Goal: Information Seeking & Learning: Learn about a topic

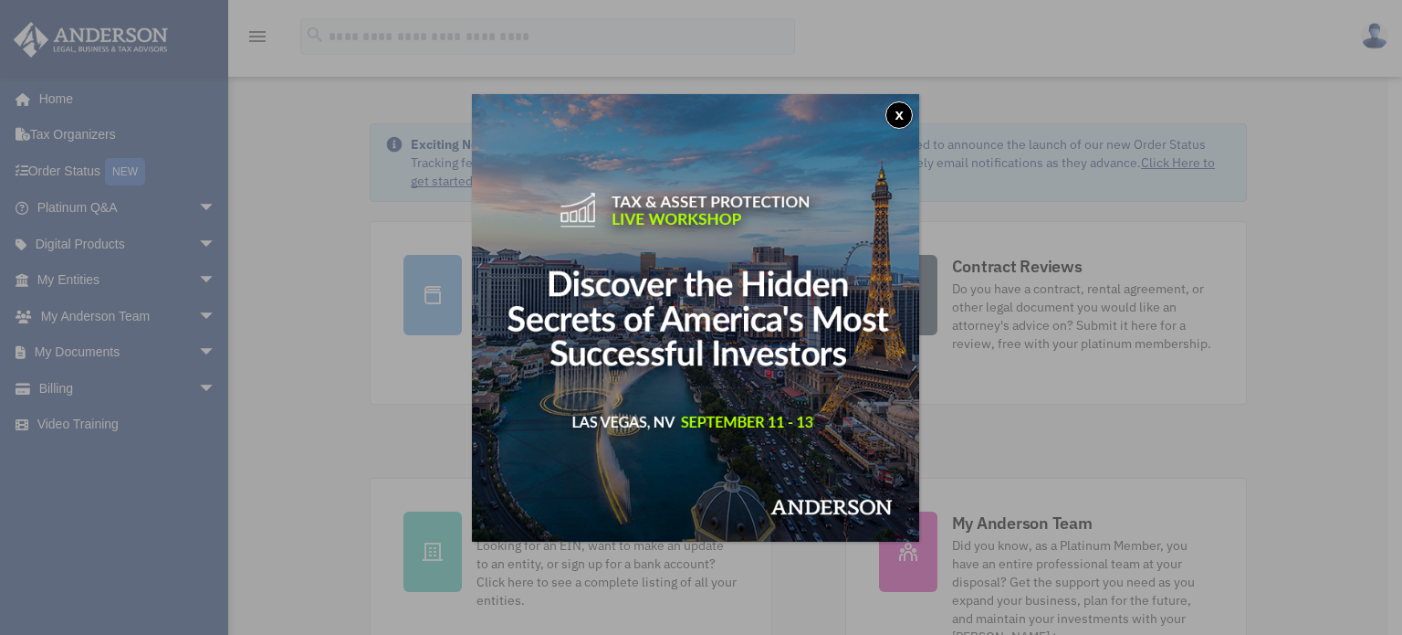
click at [903, 116] on button "x" at bounding box center [899, 114] width 27 height 27
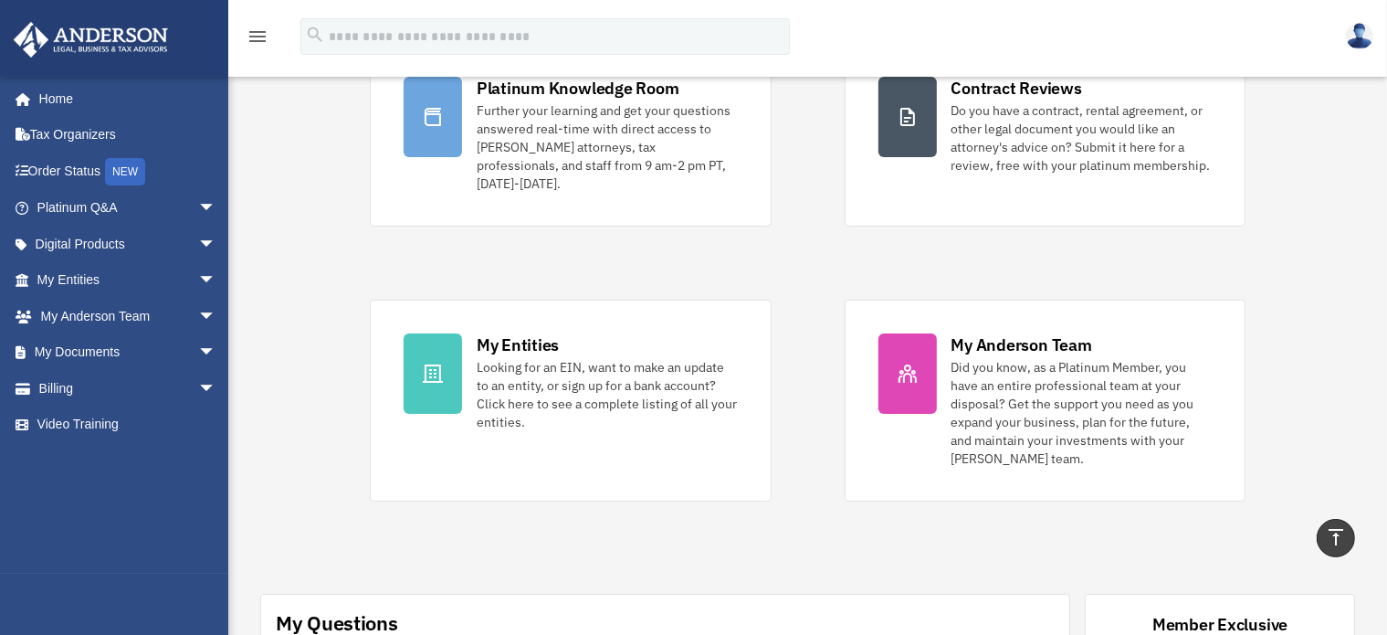
scroll to position [66, 0]
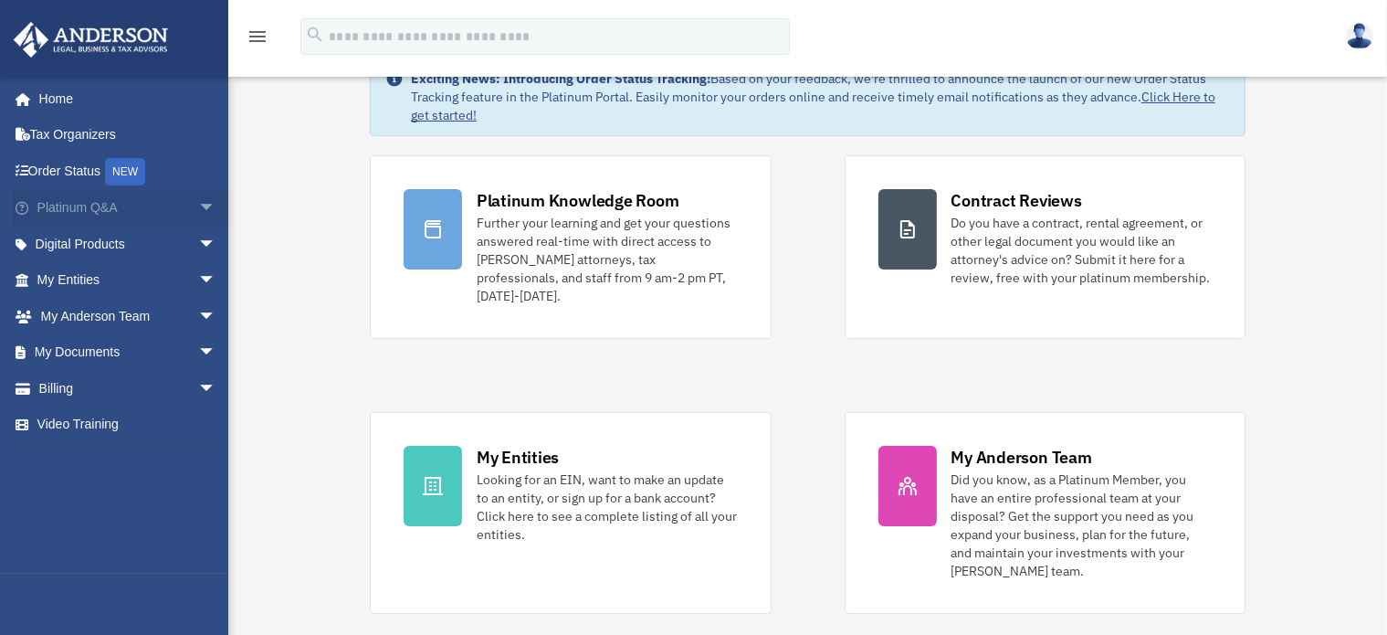
click at [198, 211] on span "arrow_drop_down" at bounding box center [216, 208] width 37 height 37
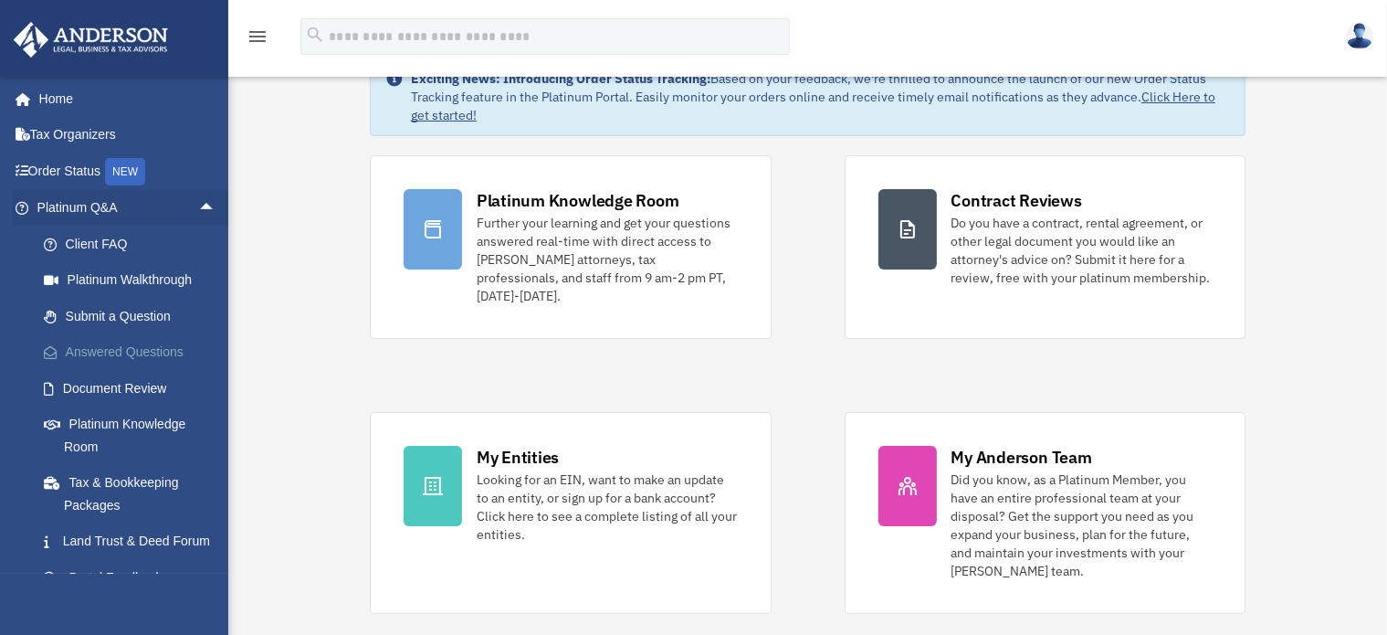
click at [150, 344] on link "Answered Questions" at bounding box center [135, 352] width 218 height 37
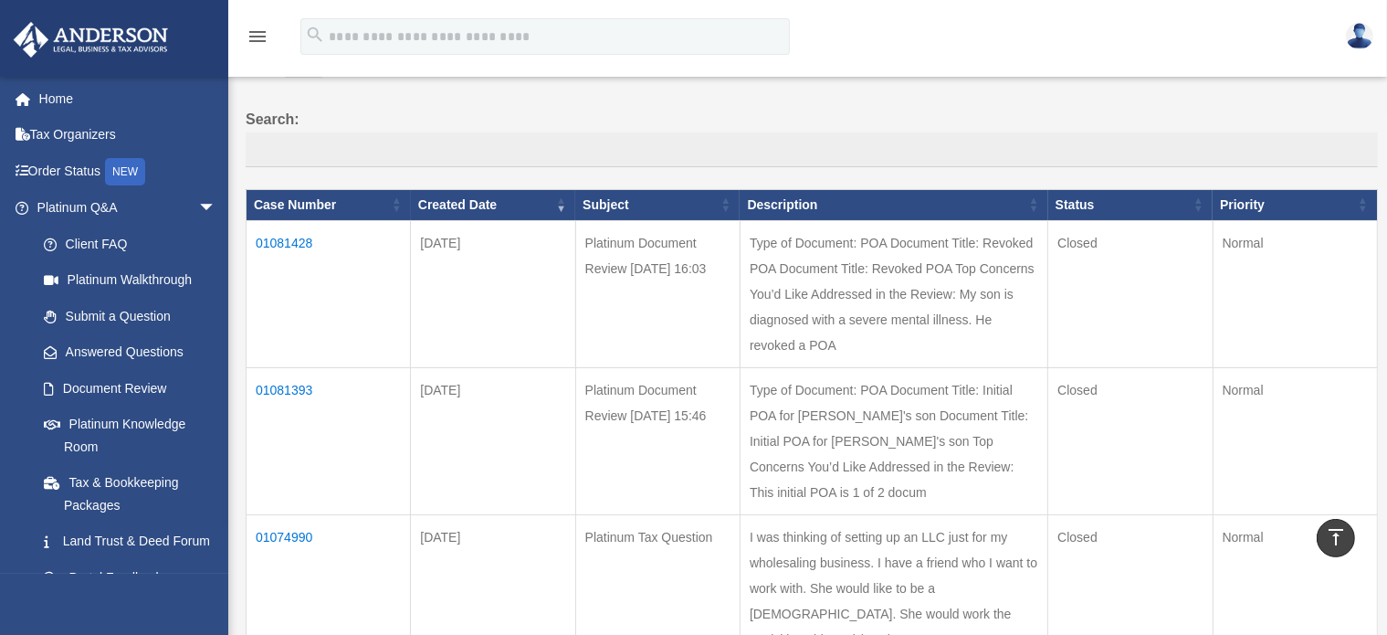
scroll to position [119, 0]
click at [268, 239] on td "01081428" at bounding box center [329, 293] width 164 height 147
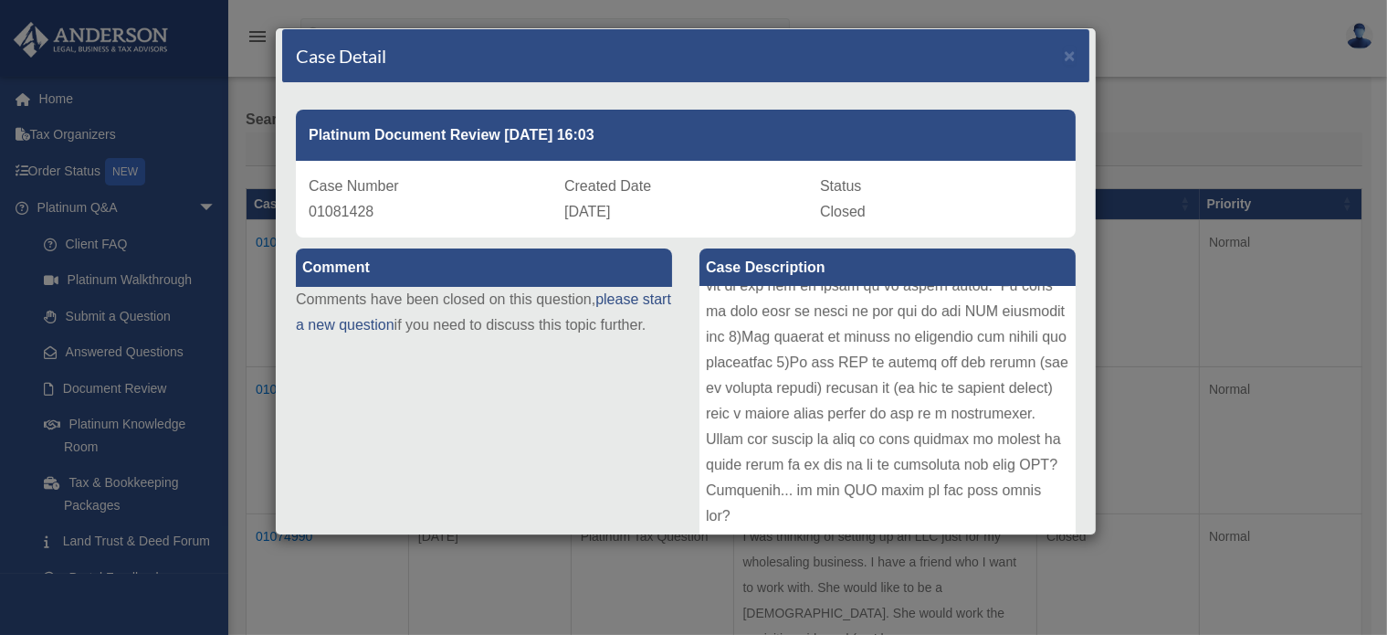
scroll to position [0, 0]
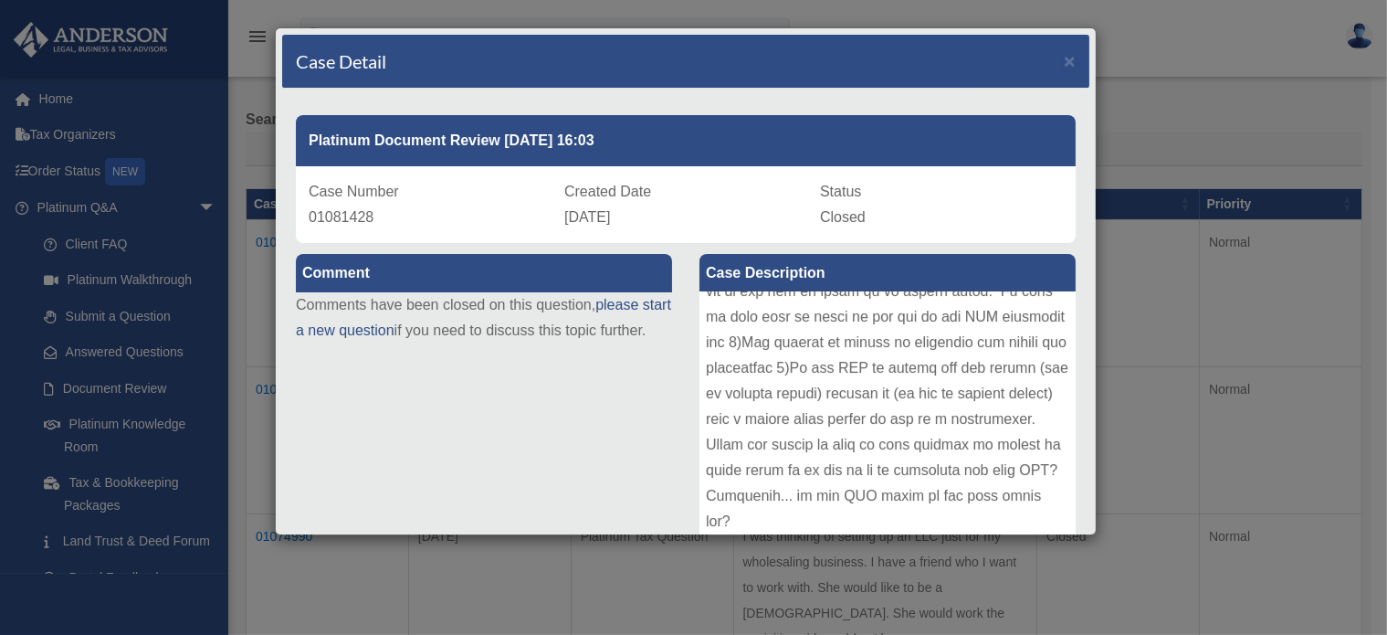
click at [1063, 54] on div "Case Detail ×" at bounding box center [685, 62] width 807 height 54
click at [1064, 59] on span "×" at bounding box center [1070, 60] width 12 height 21
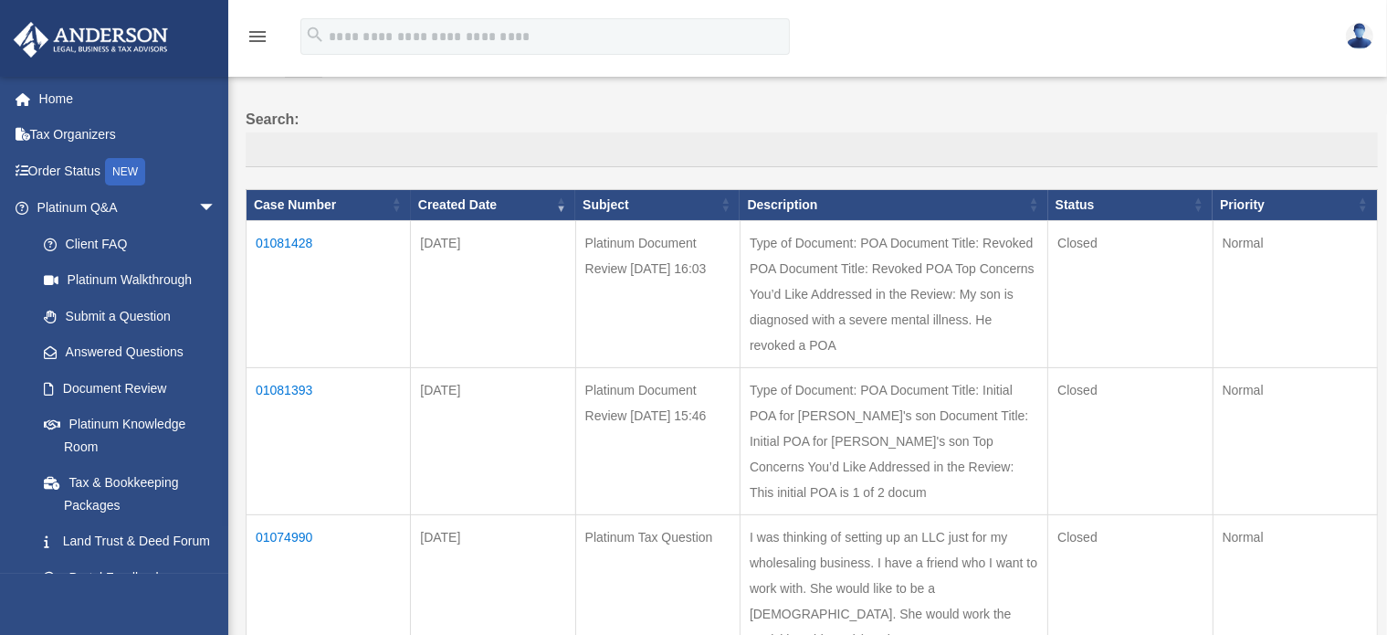
click at [280, 436] on td "01081393" at bounding box center [329, 440] width 164 height 147
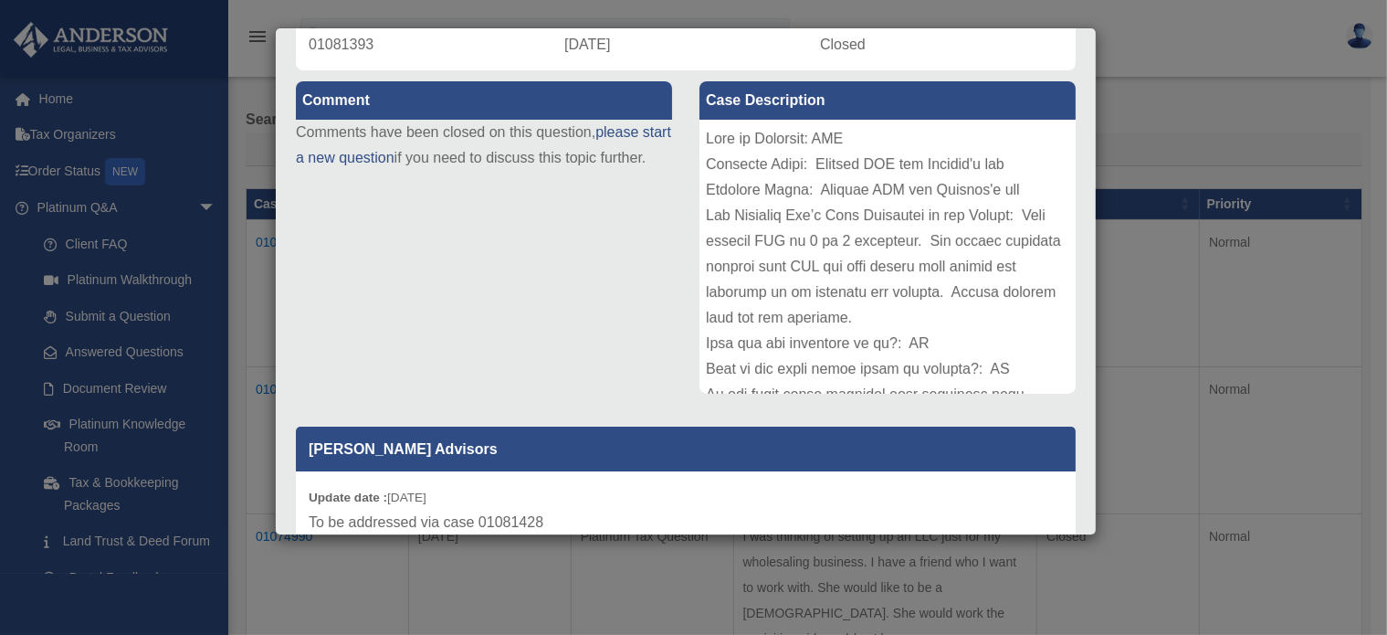
click at [1287, 31] on div "Case Detail × Platinum Document Review 08/18/2025 15:46 Case Number 01081393 Cr…" at bounding box center [693, 317] width 1387 height 635
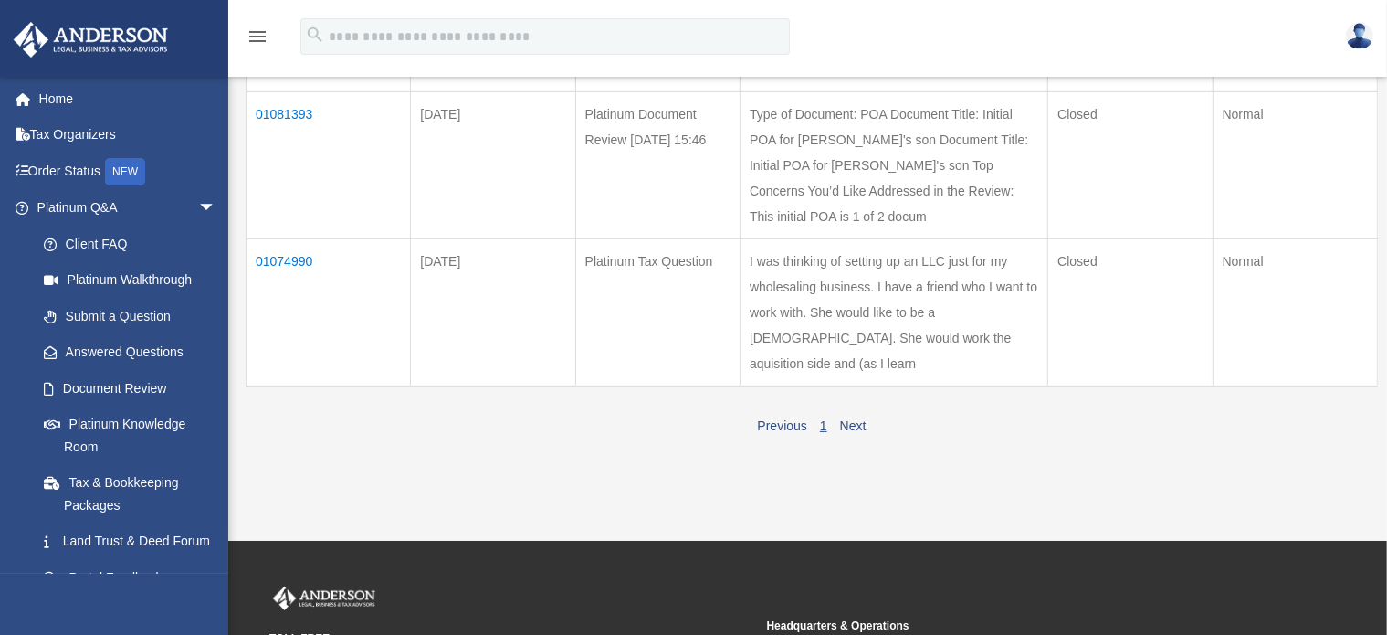
scroll to position [394, 0]
click at [290, 363] on td "01074990" at bounding box center [329, 312] width 164 height 148
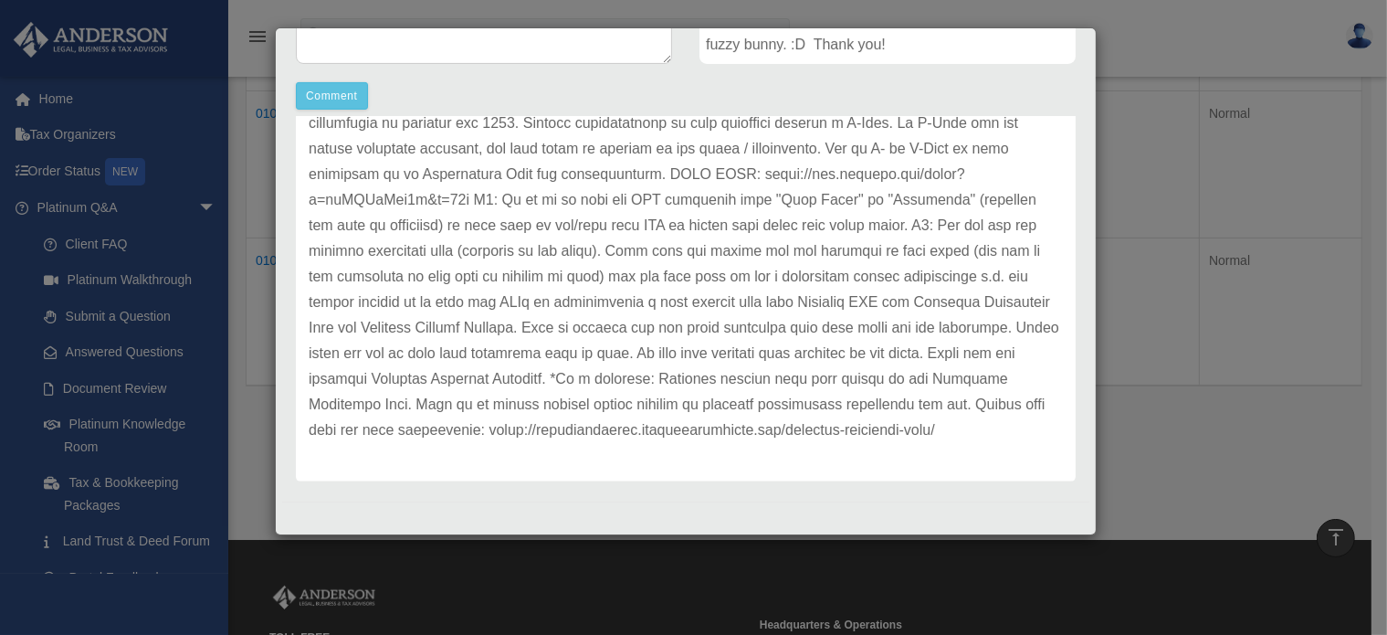
scroll to position [0, 0]
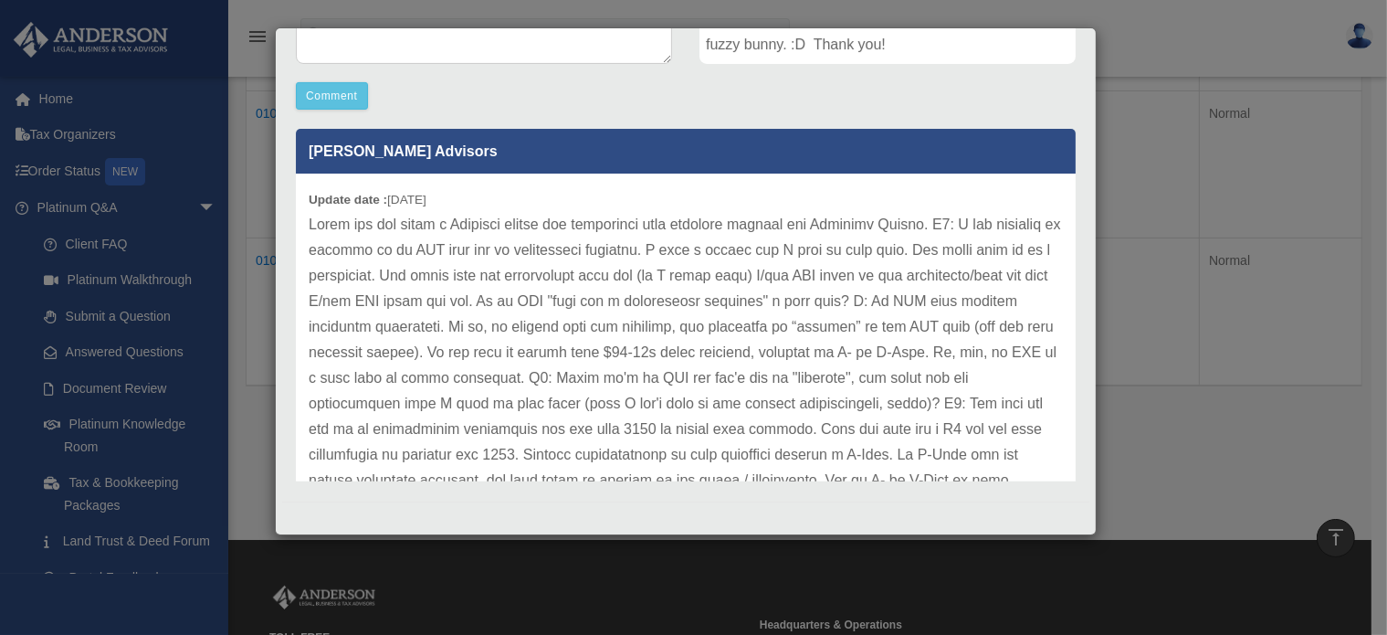
click at [1207, 108] on div "Case Detail × Platinum Tax Question Case Number 01074990 Created Date August 12…" at bounding box center [693, 317] width 1387 height 635
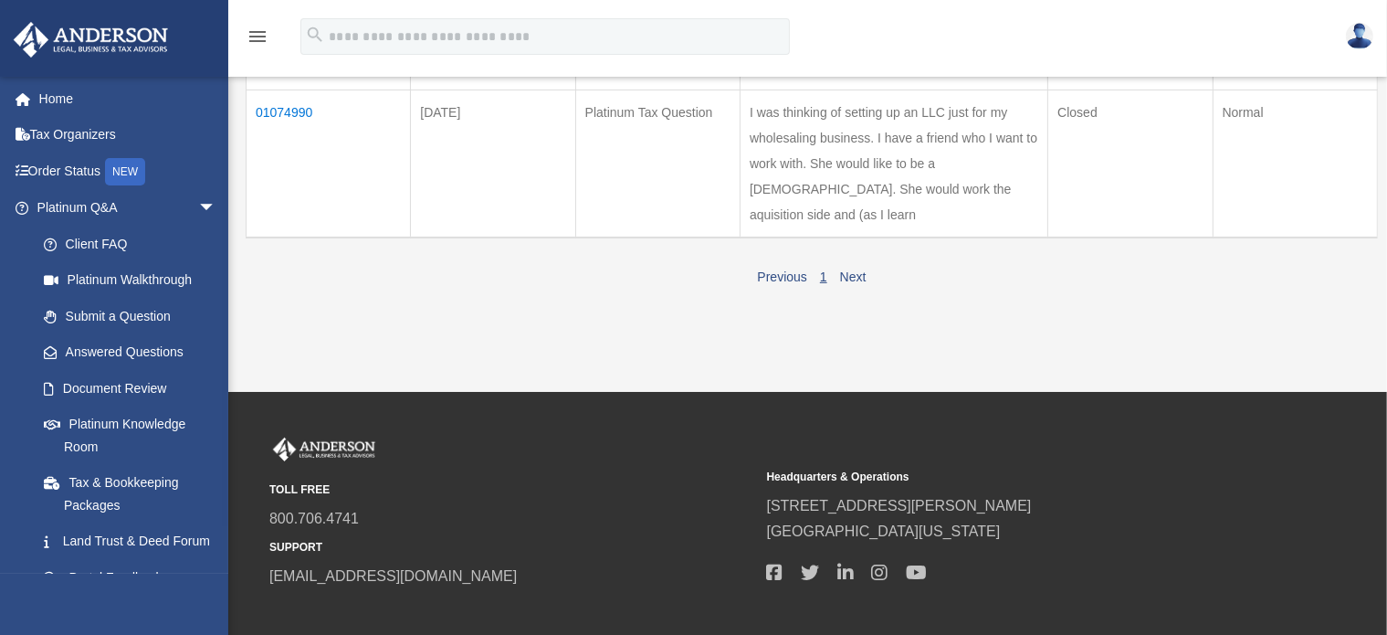
scroll to position [541, 0]
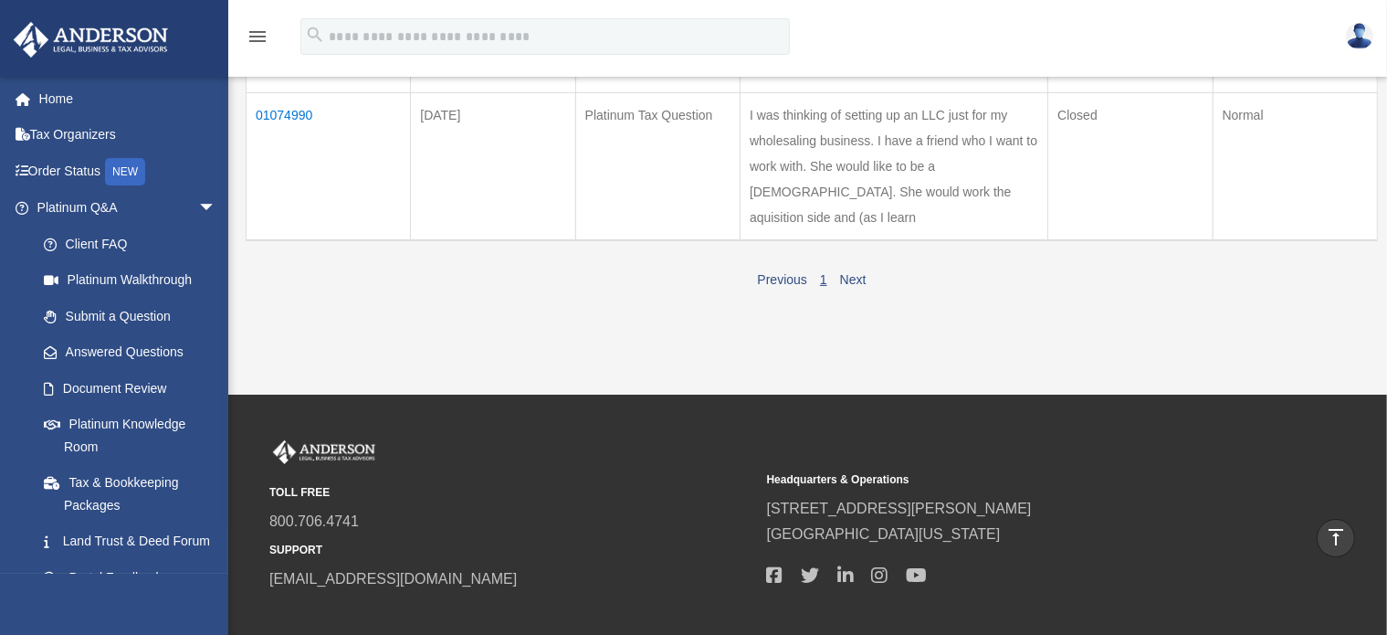
click at [297, 213] on td "01074990" at bounding box center [329, 166] width 164 height 148
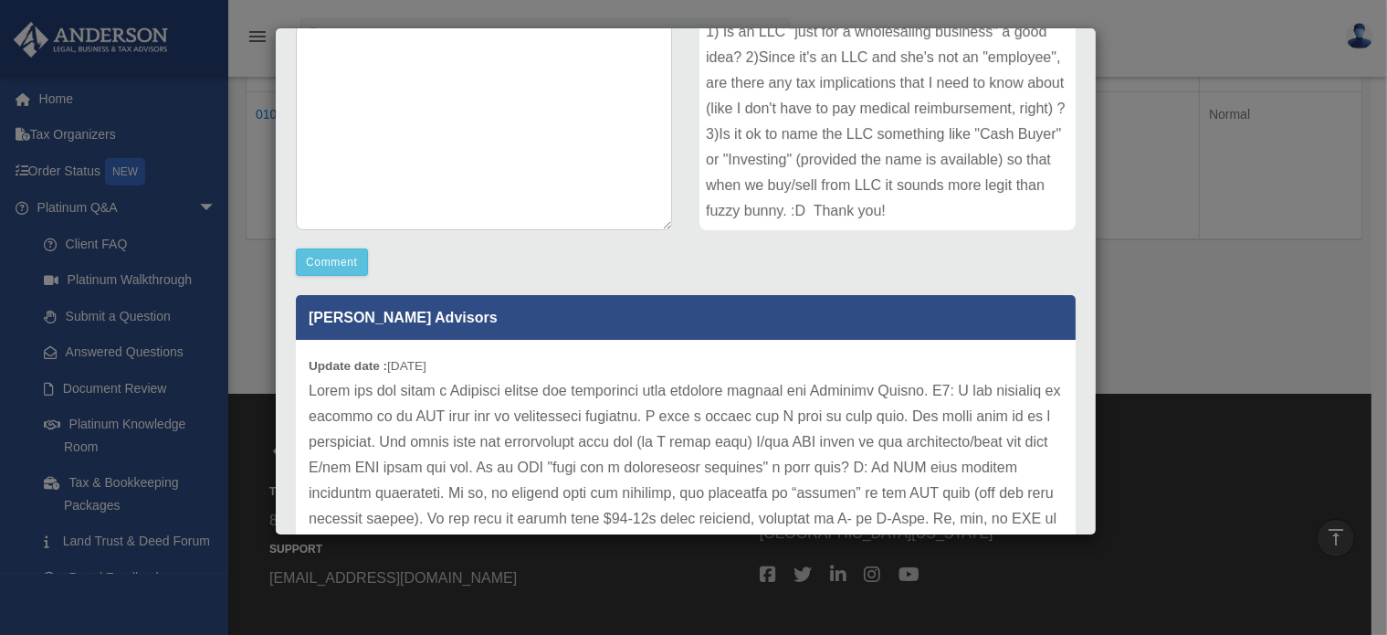
scroll to position [502, 0]
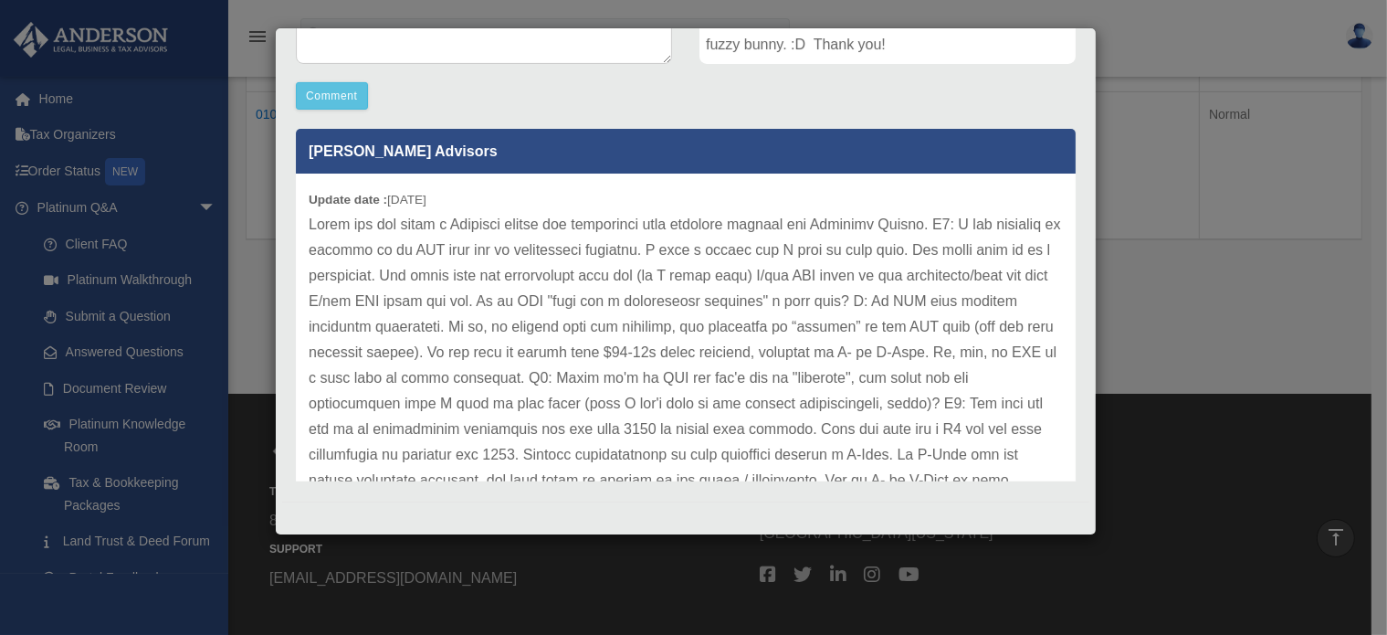
click at [1223, 96] on div "Case Detail × Platinum Tax Question Case Number 01074990 Created Date August 12…" at bounding box center [693, 317] width 1387 height 635
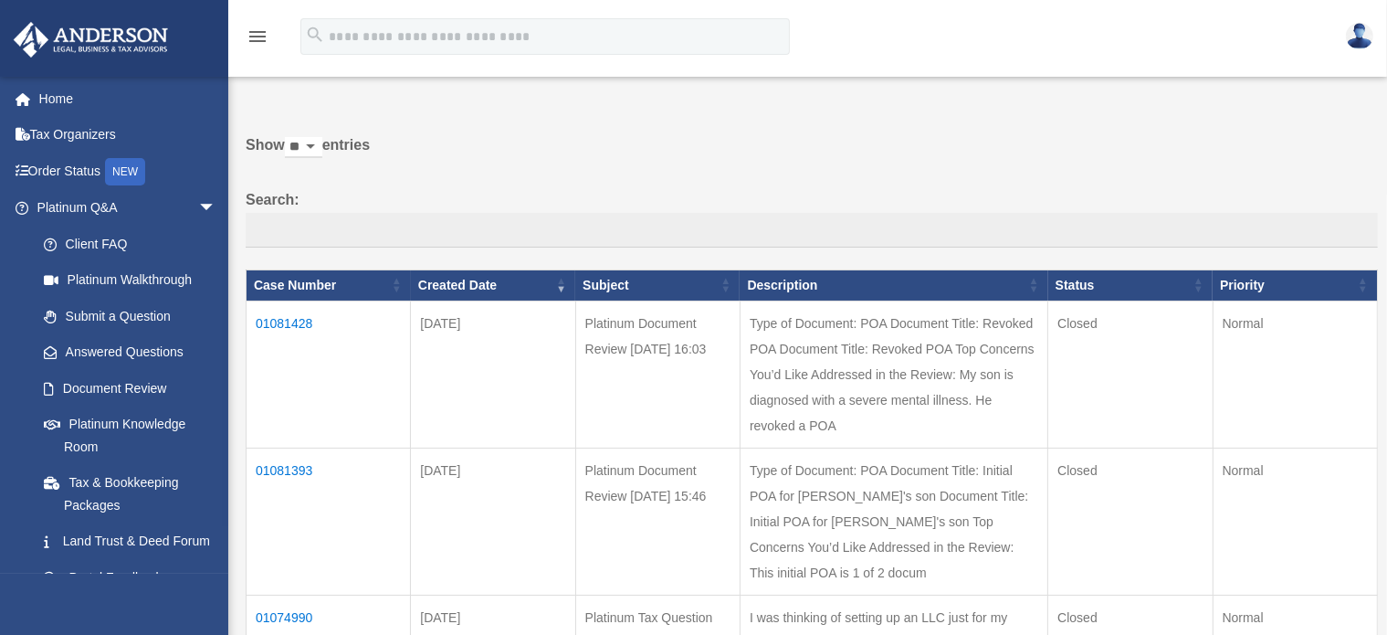
scroll to position [0, 0]
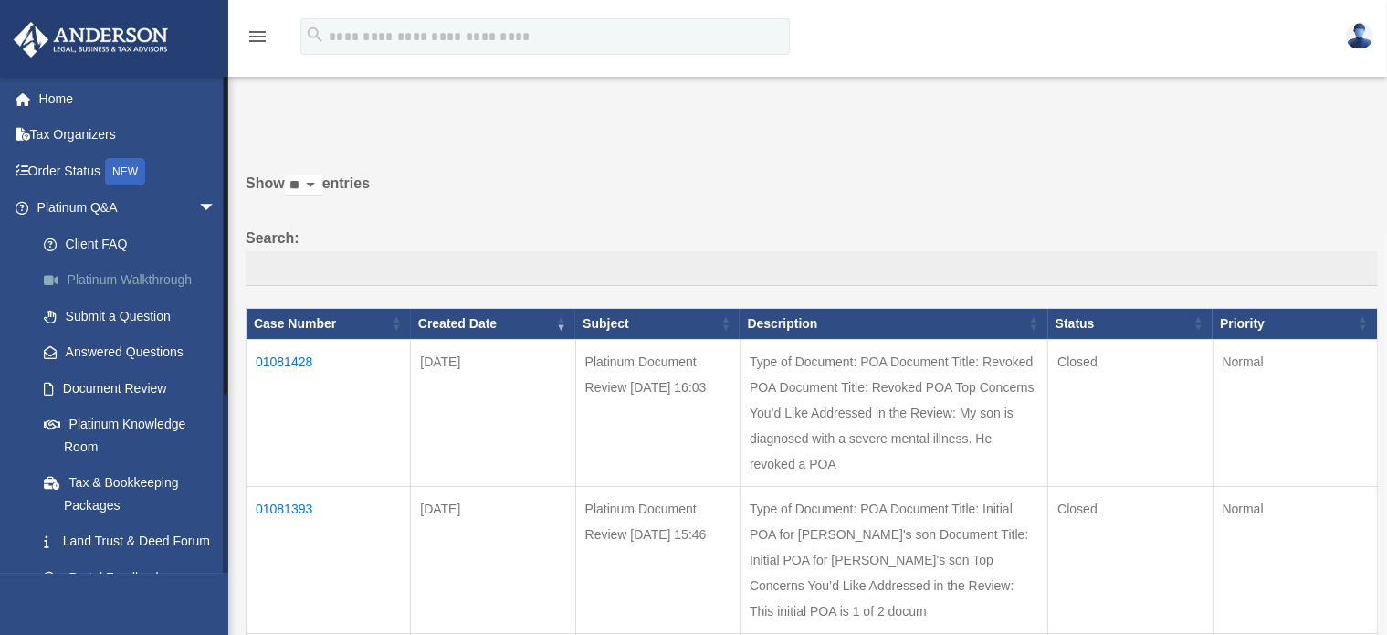
click at [129, 278] on link "Platinum Walkthrough" at bounding box center [135, 280] width 218 height 37
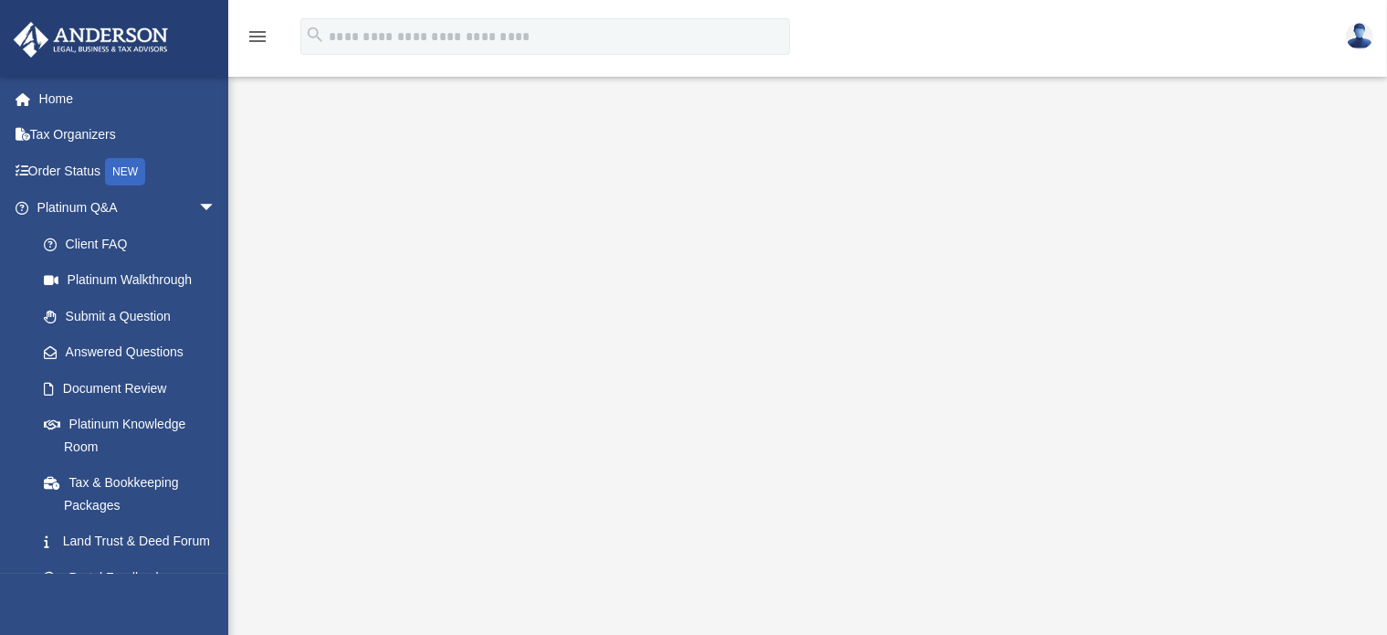
scroll to position [52, 0]
click at [105, 240] on link "Client FAQ" at bounding box center [135, 244] width 218 height 37
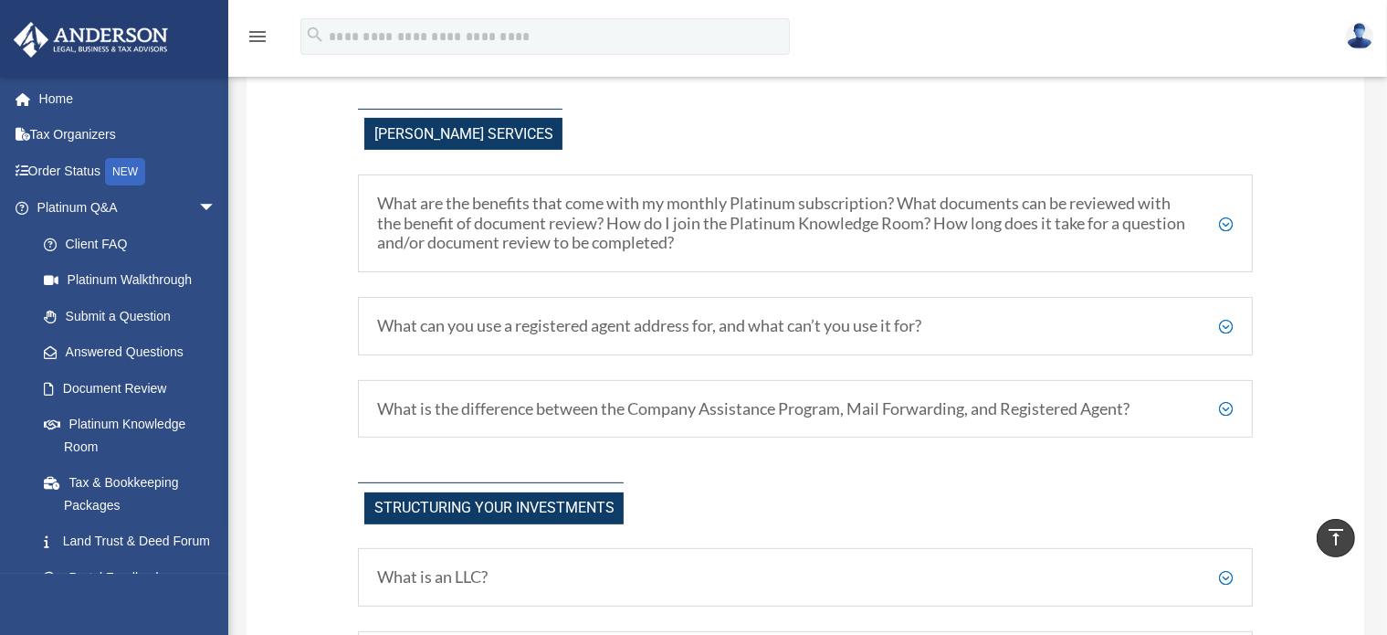
scroll to position [541, 0]
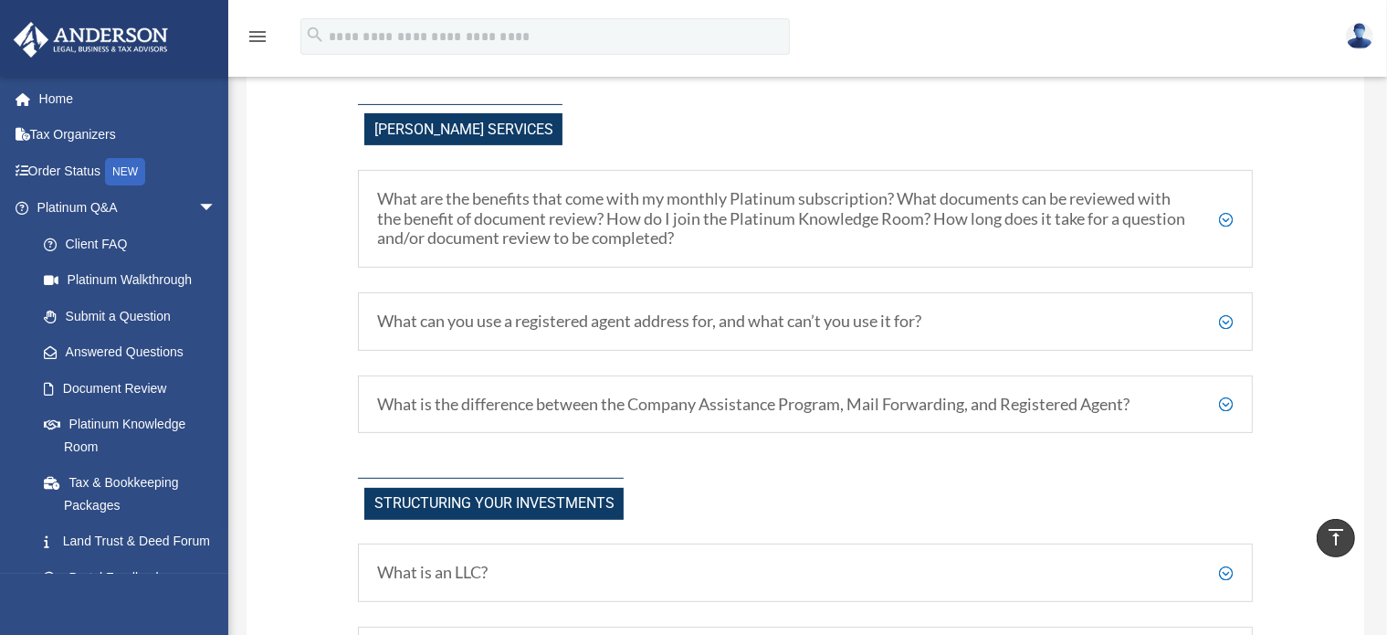
click at [1227, 215] on h5 "What are the benefits that come with my monthly Platinum subscription? What doc…" at bounding box center [805, 218] width 856 height 59
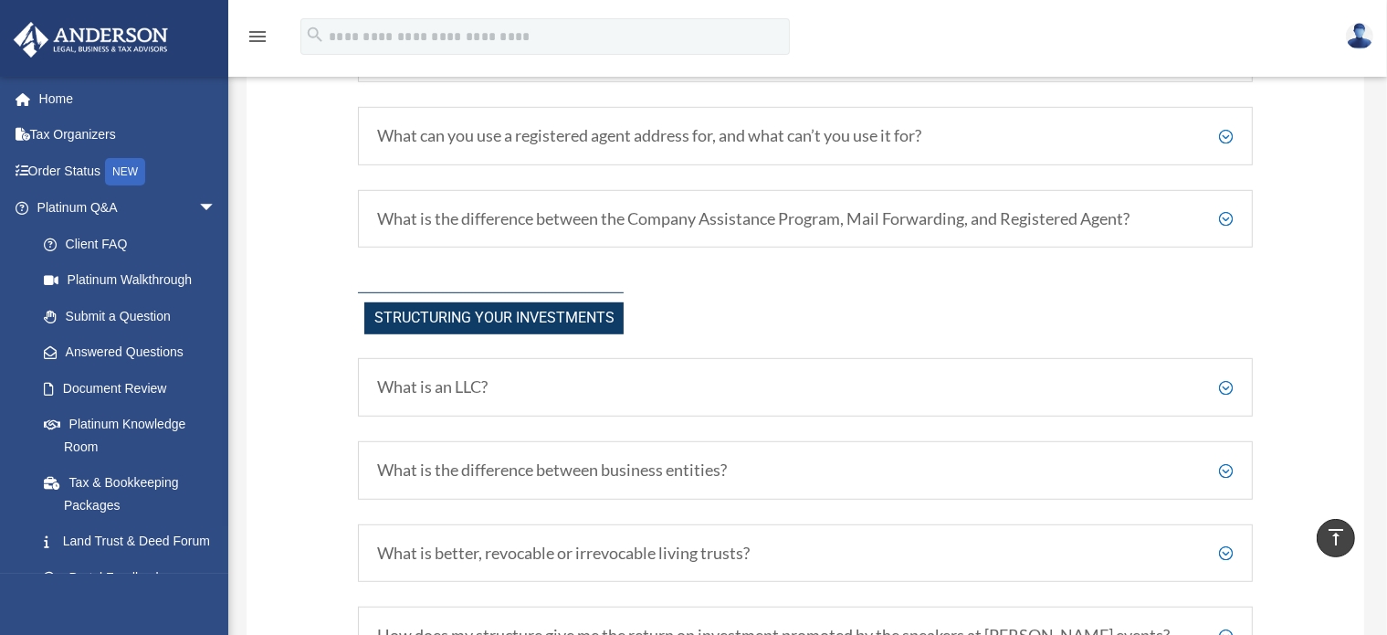
scroll to position [1016, 0]
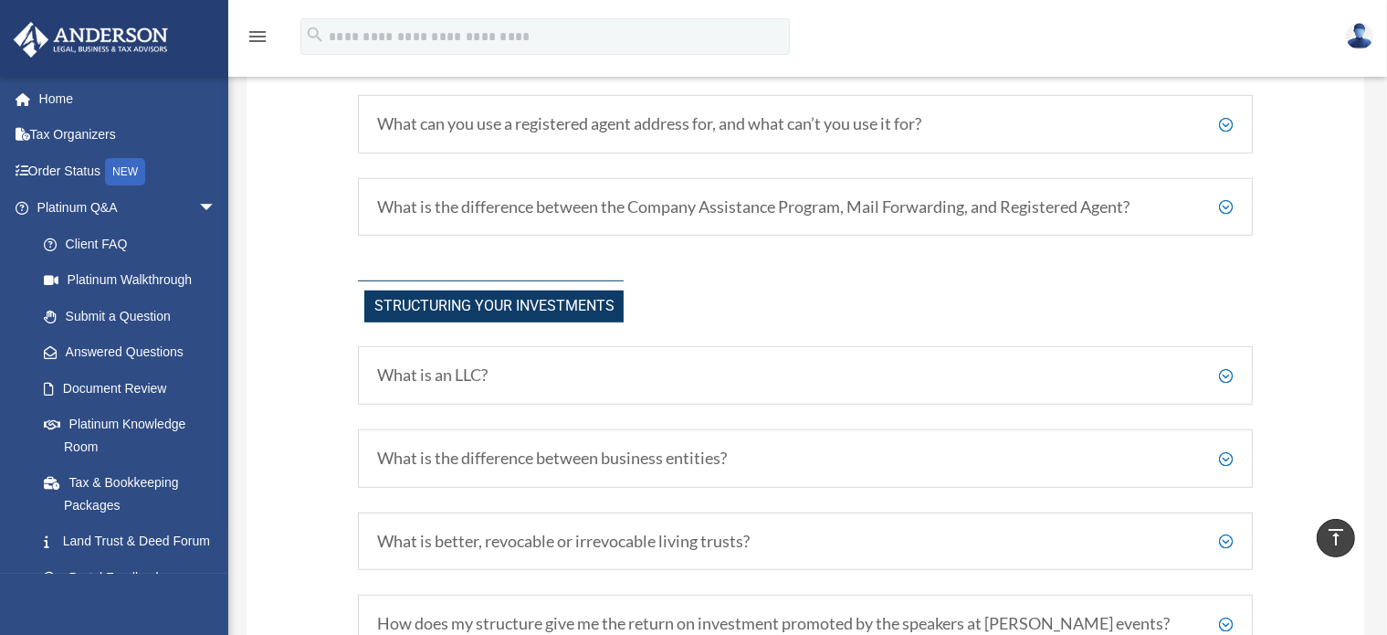
click at [1224, 121] on h5 "What can you use a registered agent address for, and what can’t you use it for?" at bounding box center [805, 124] width 856 height 20
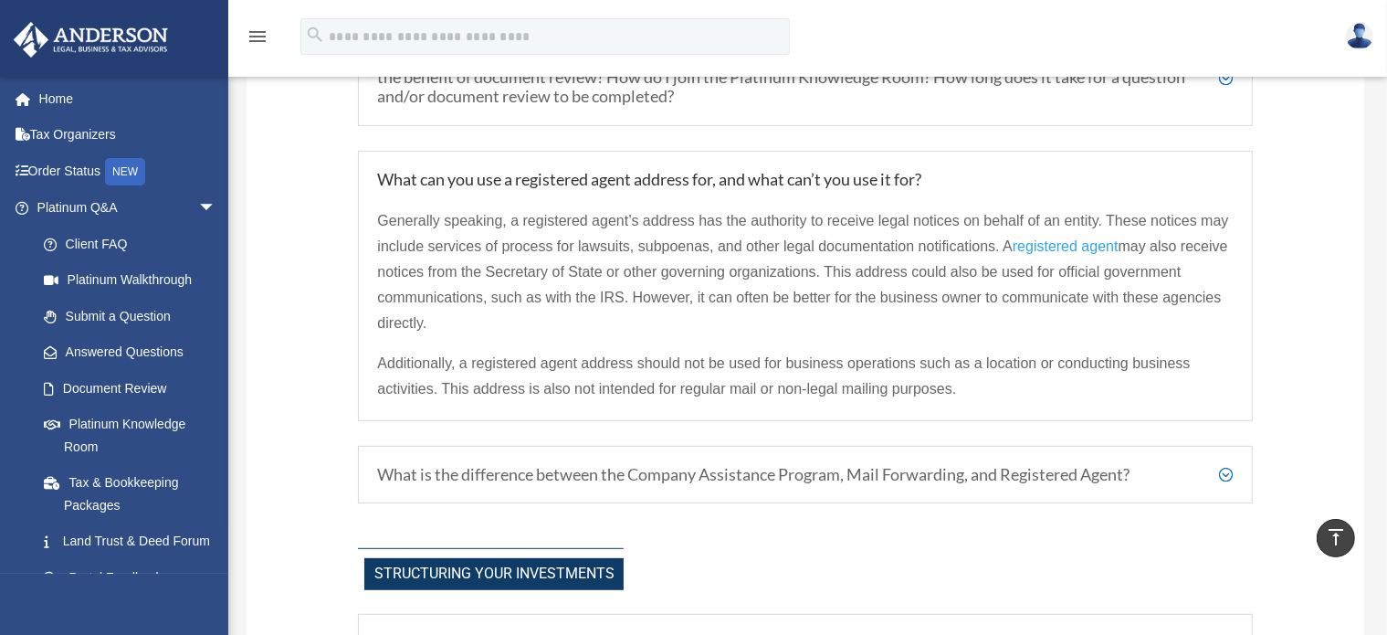
scroll to position [676, 0]
